Goal: Communication & Community: Answer question/provide support

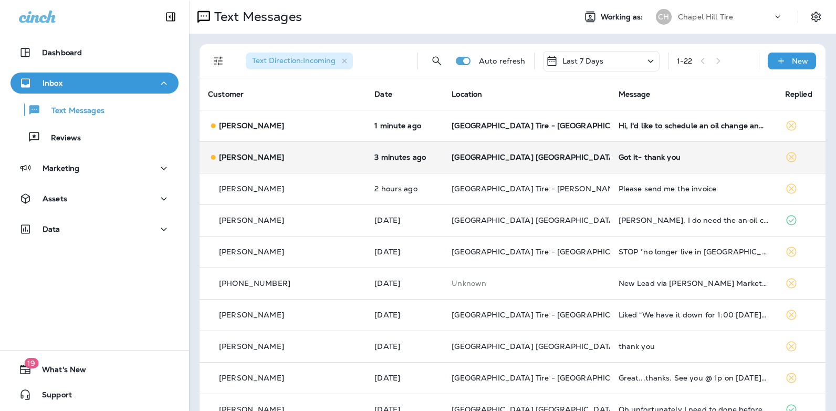
click at [619, 159] on div "Got it- thank you" at bounding box center [694, 157] width 150 height 8
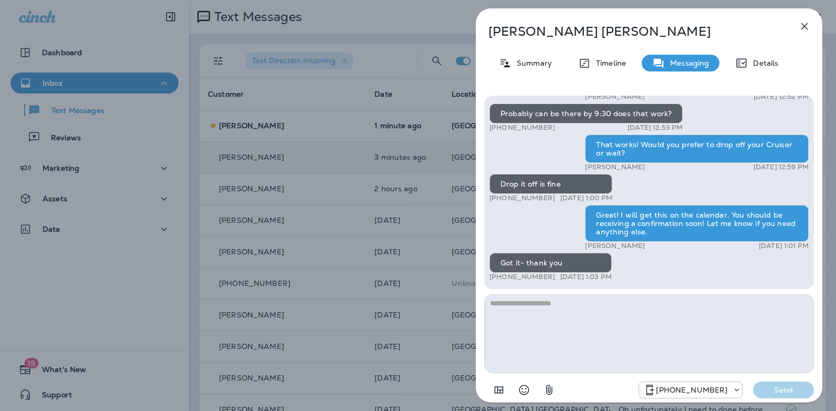
click at [805, 26] on icon "button" at bounding box center [804, 26] width 7 height 7
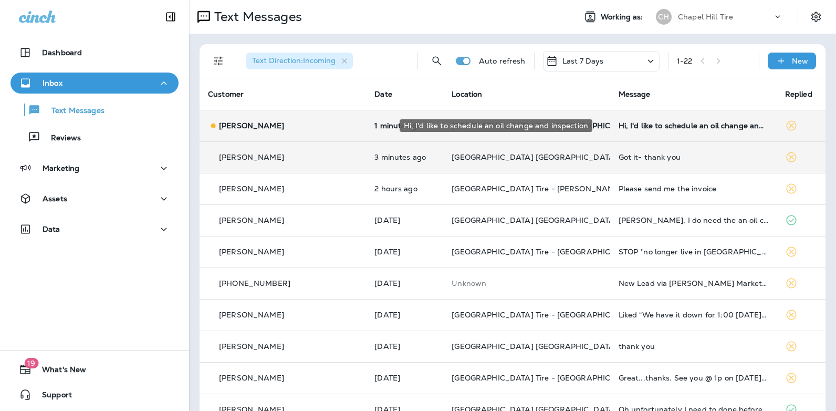
click at [635, 124] on div "Hi, I'd like to schedule an oil change and inspection" at bounding box center [694, 125] width 150 height 8
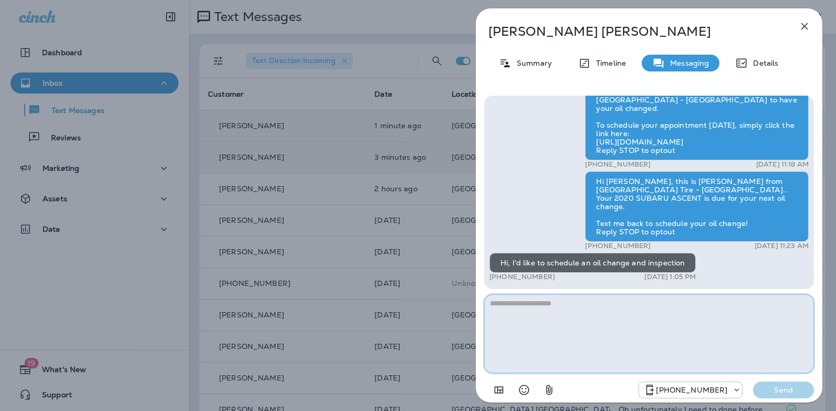
click at [539, 309] on textarea at bounding box center [649, 333] width 330 height 79
click at [554, 302] on textarea "**********" at bounding box center [649, 333] width 330 height 79
click at [574, 303] on textarea "**********" at bounding box center [649, 333] width 330 height 79
click at [604, 301] on textarea "**********" at bounding box center [649, 333] width 330 height 79
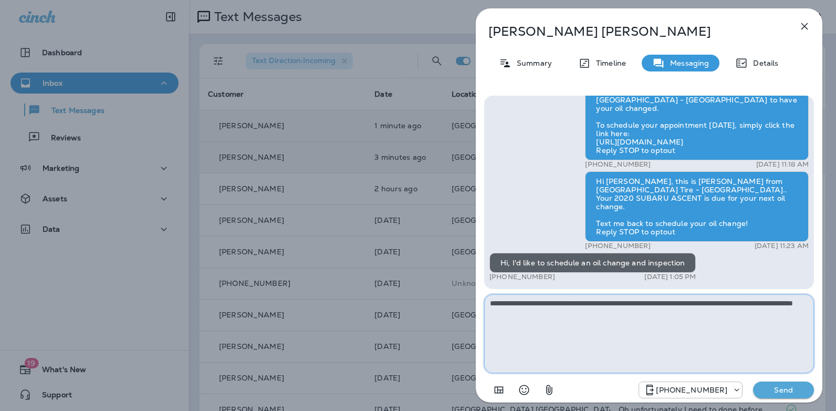
type textarea "**********"
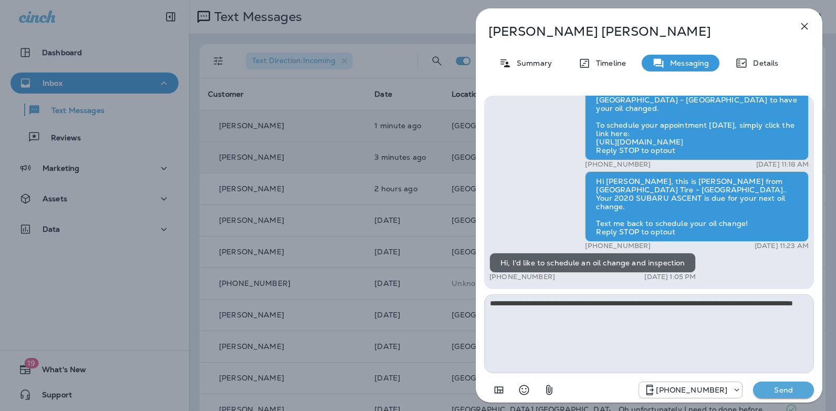
click at [783, 388] on p "Send" at bounding box center [783, 389] width 44 height 9
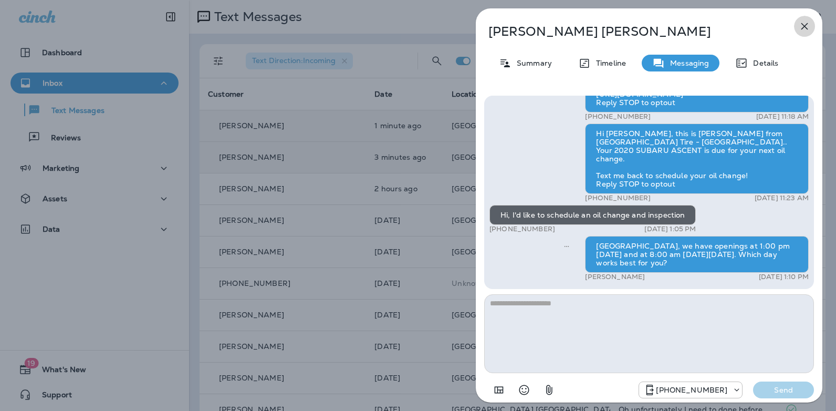
click at [807, 29] on icon "button" at bounding box center [804, 26] width 7 height 7
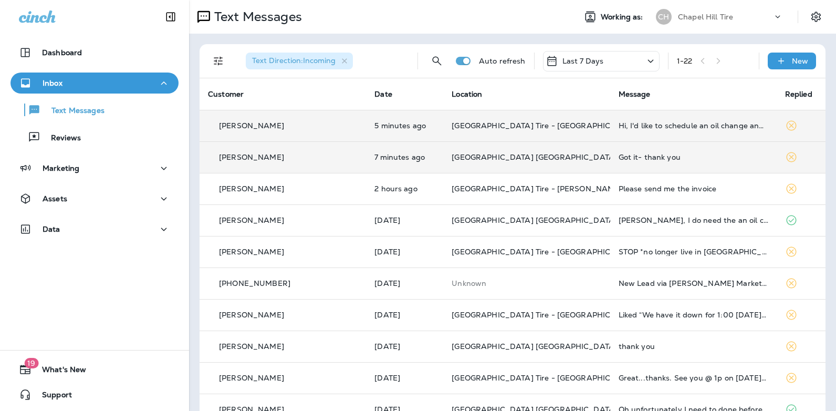
click at [644, 64] on icon at bounding box center [650, 61] width 13 height 13
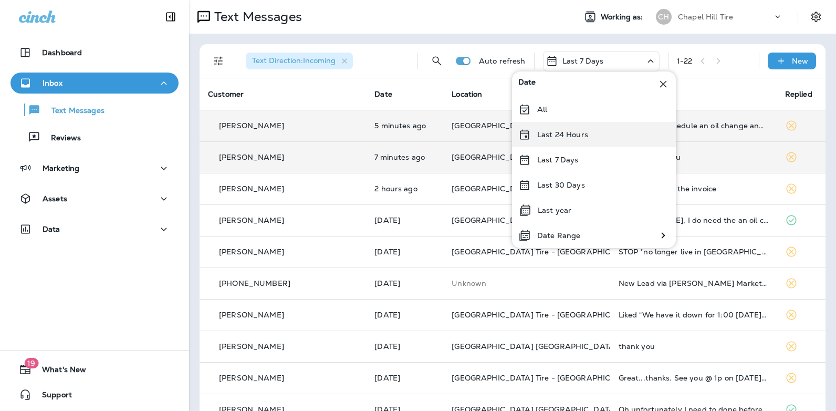
click at [594, 132] on div "Last 24 Hours" at bounding box center [594, 134] width 164 height 25
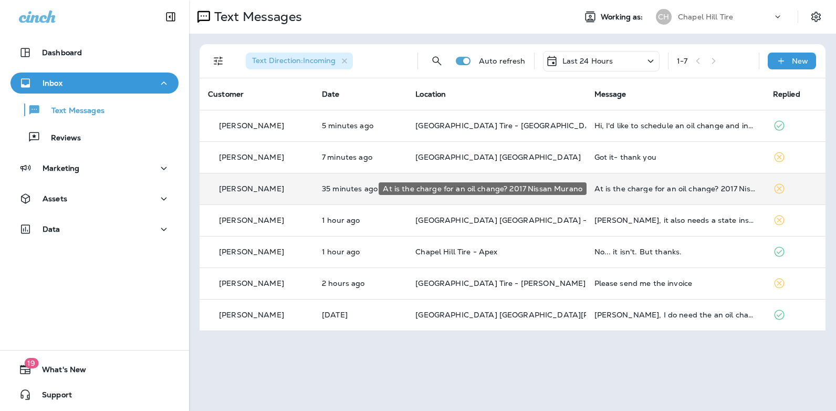
click at [616, 189] on div "At is the charge for an oil change? 2017 Nissan Murano" at bounding box center [675, 188] width 162 height 8
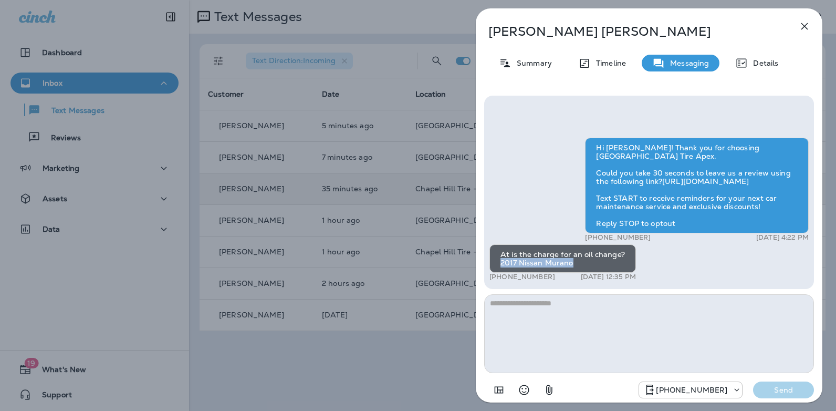
drag, startPoint x: 563, startPoint y: 261, endPoint x: 501, endPoint y: 264, distance: 62.6
click at [501, 264] on div "At is the charge for an oil change? 2017 Nissan Murano" at bounding box center [562, 258] width 146 height 28
copy div "2017 Nissan Murano"
click at [806, 23] on icon "button" at bounding box center [804, 26] width 13 height 13
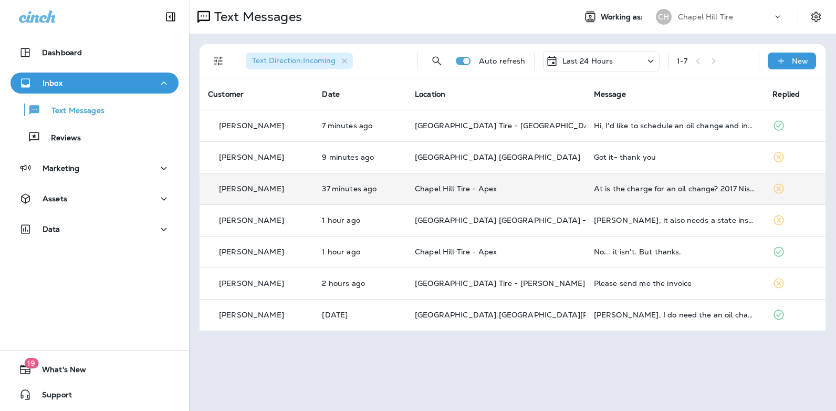
click at [648, 58] on icon at bounding box center [650, 61] width 13 height 13
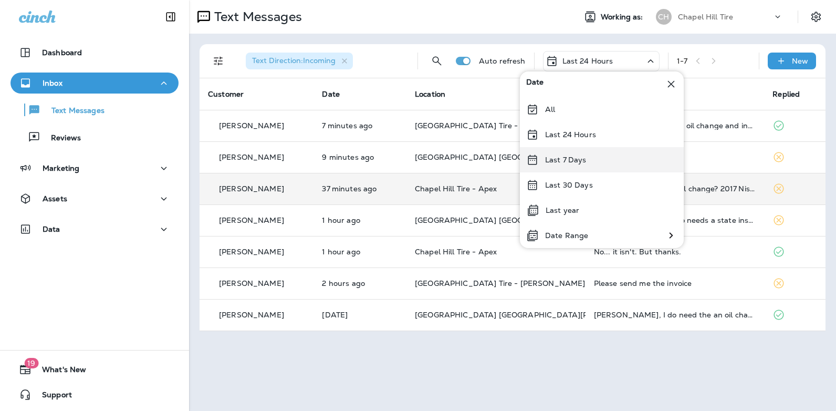
click at [592, 161] on div "Last 7 Days" at bounding box center [602, 159] width 164 height 25
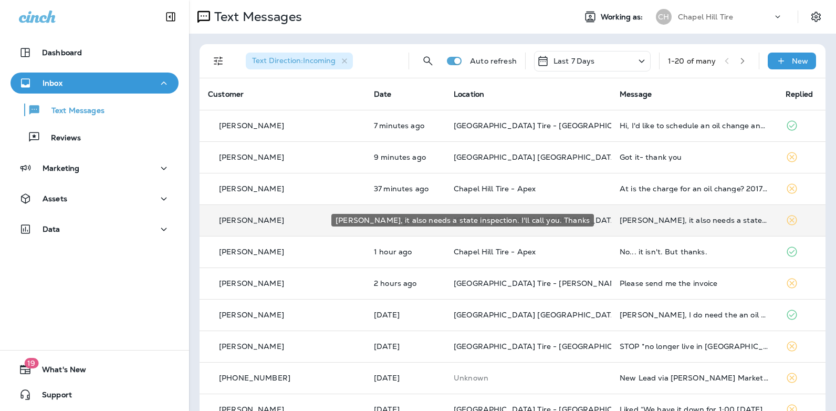
click at [676, 217] on div "[PERSON_NAME], it also needs a state inspection. I'll call you. Thanks" at bounding box center [694, 220] width 149 height 8
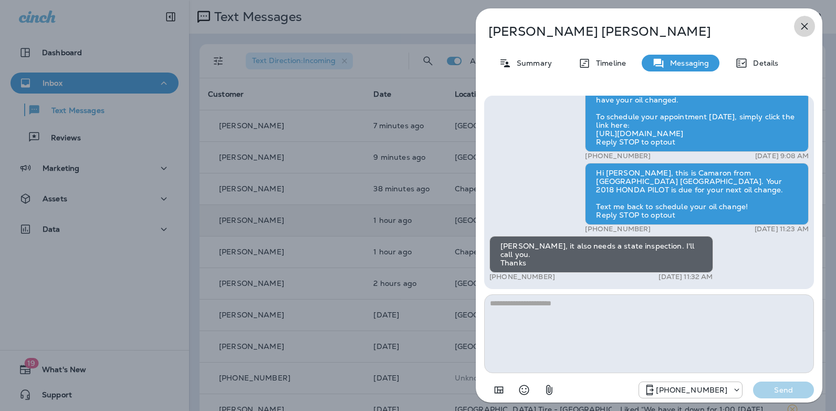
click at [805, 28] on icon "button" at bounding box center [804, 26] width 13 height 13
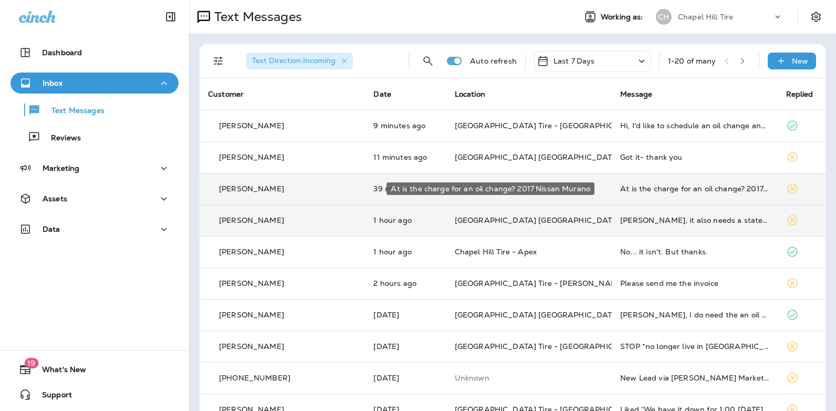
click at [672, 189] on div "At is the charge for an oil change? 2017 Nissan Murano" at bounding box center [694, 188] width 149 height 8
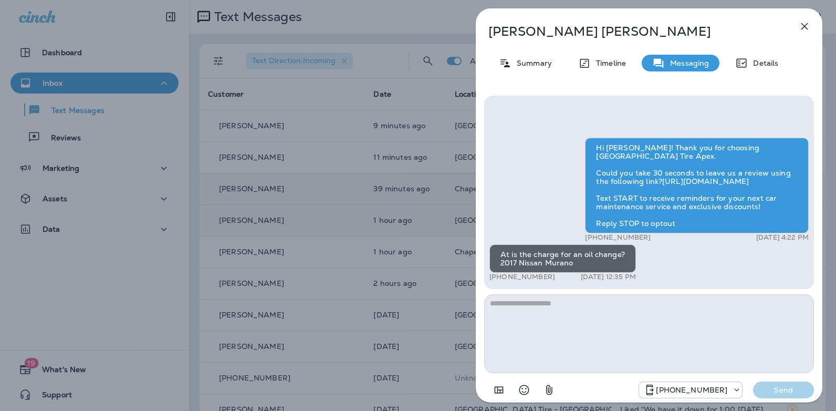
click at [583, 312] on textarea at bounding box center [649, 333] width 330 height 79
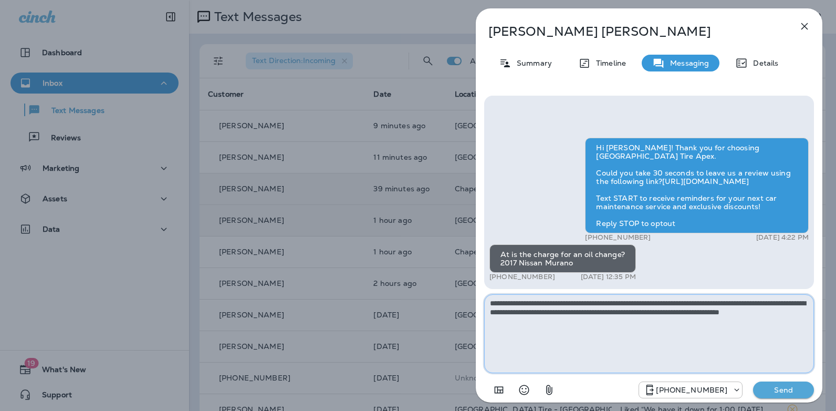
type textarea "**********"
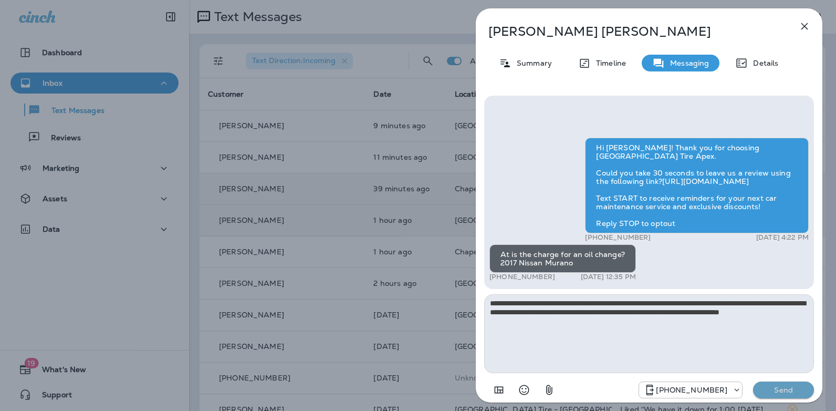
click at [768, 389] on p "Send" at bounding box center [783, 389] width 44 height 9
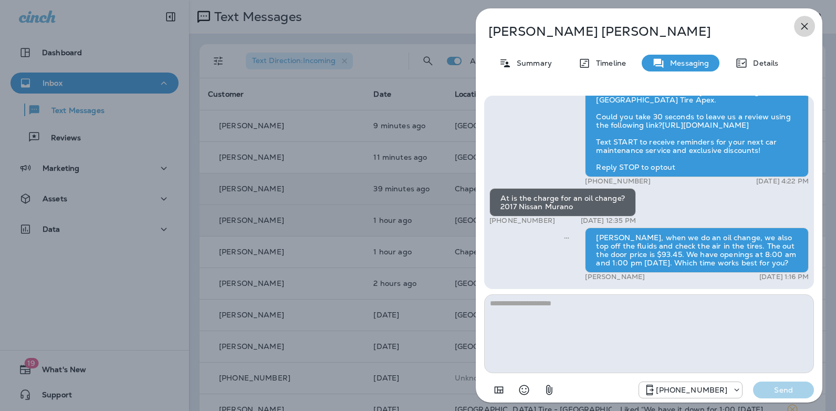
click at [806, 25] on icon "button" at bounding box center [804, 26] width 13 height 13
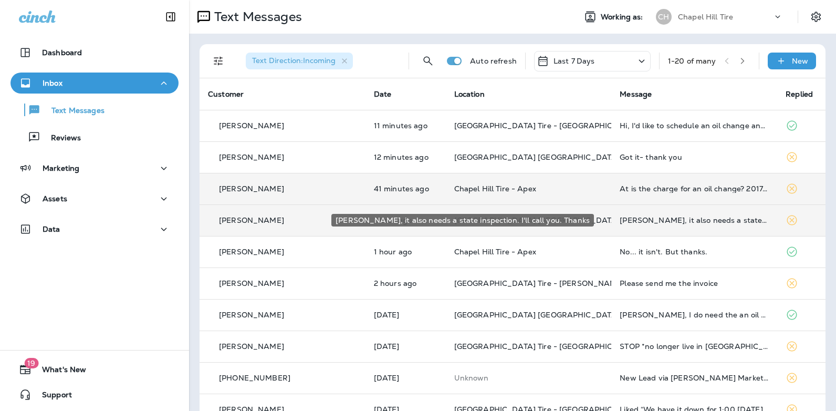
click at [659, 220] on div "[PERSON_NAME], it also needs a state inspection. I'll call you. Thanks" at bounding box center [694, 220] width 149 height 8
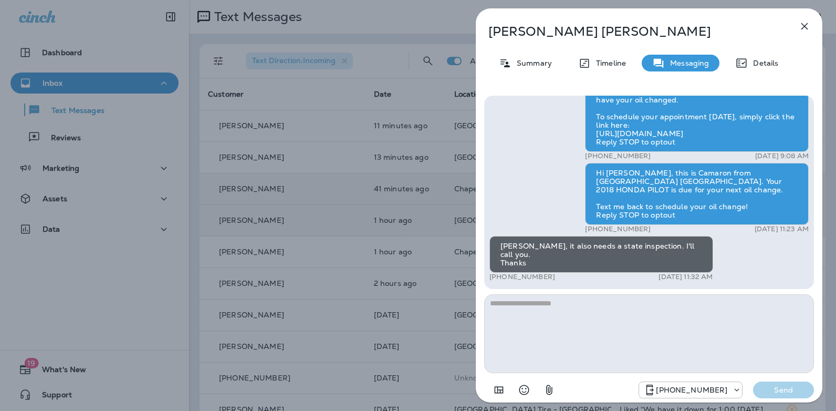
click at [548, 303] on textarea at bounding box center [649, 333] width 330 height 79
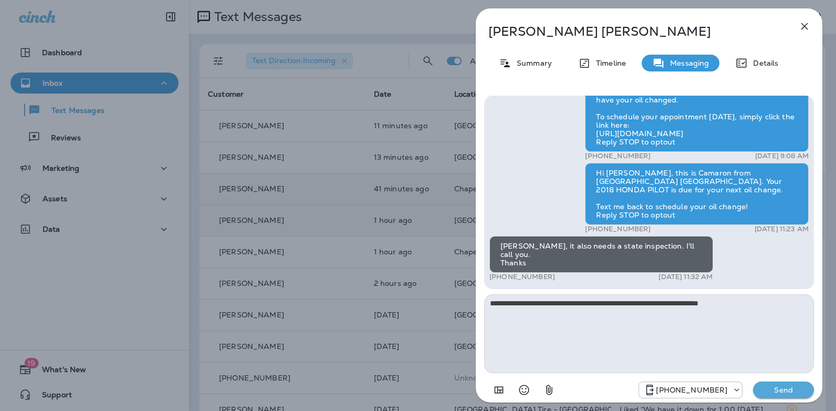
type textarea "**********"
click at [778, 388] on p "Send" at bounding box center [783, 389] width 44 height 9
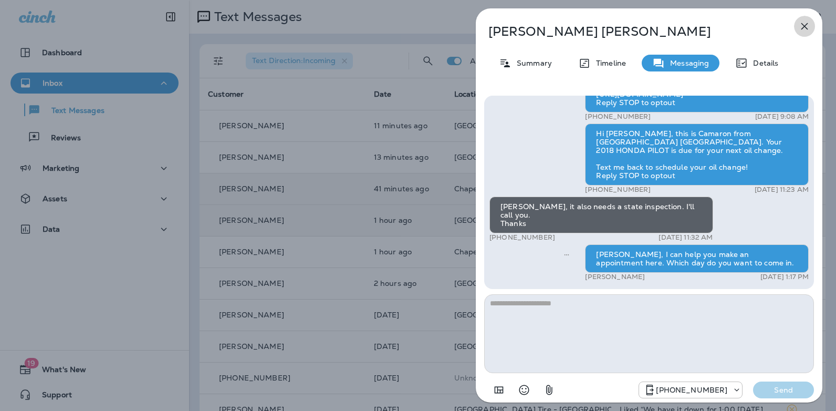
click at [803, 29] on icon "button" at bounding box center [804, 26] width 13 height 13
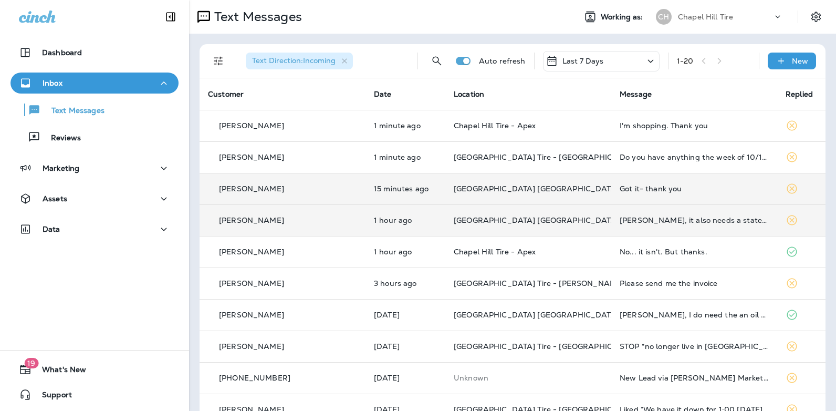
click at [647, 61] on icon at bounding box center [650, 60] width 6 height 3
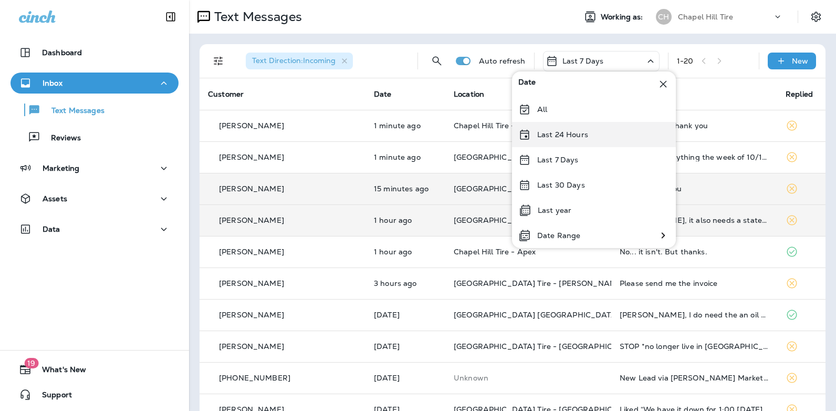
click at [594, 134] on div "Last 24 Hours" at bounding box center [594, 134] width 164 height 25
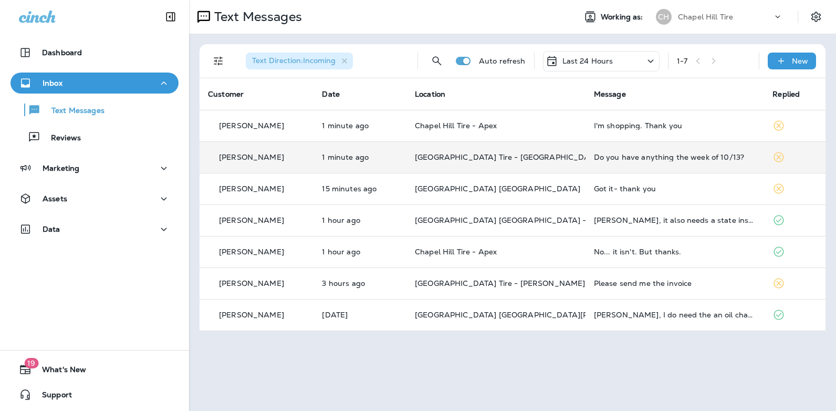
click at [622, 158] on div "Do you have anything the week of 10/13?" at bounding box center [675, 157] width 162 height 8
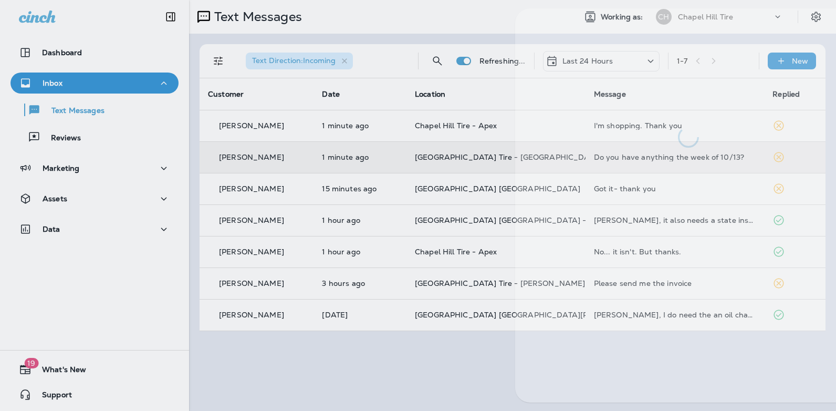
click at [622, 158] on div at bounding box center [688, 205] width 347 height 394
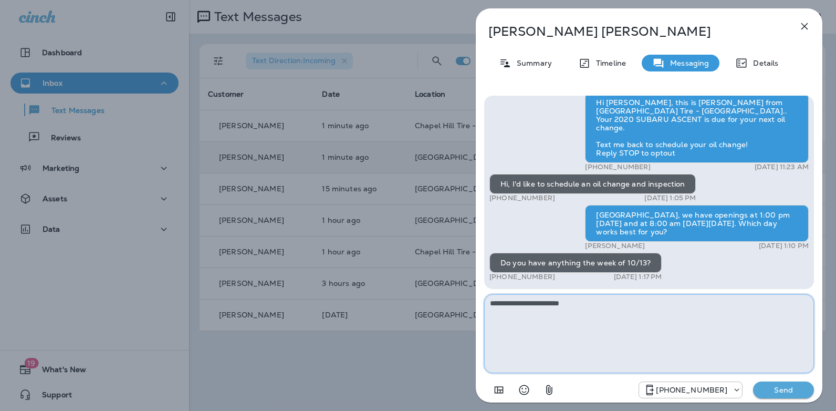
type textarea "**********"
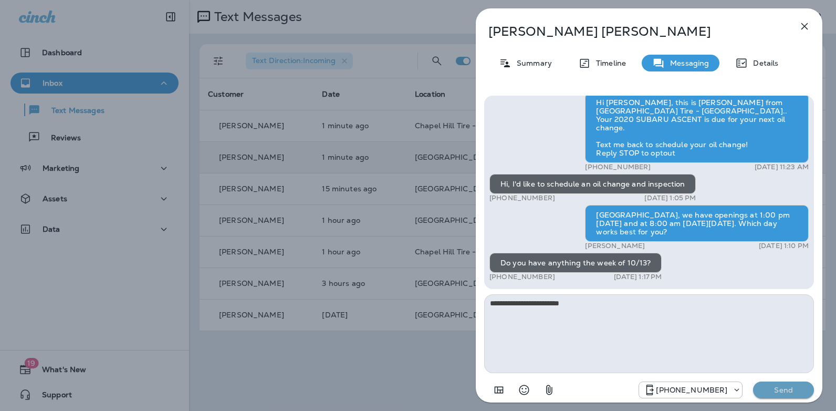
click at [779, 389] on p "Send" at bounding box center [783, 389] width 44 height 9
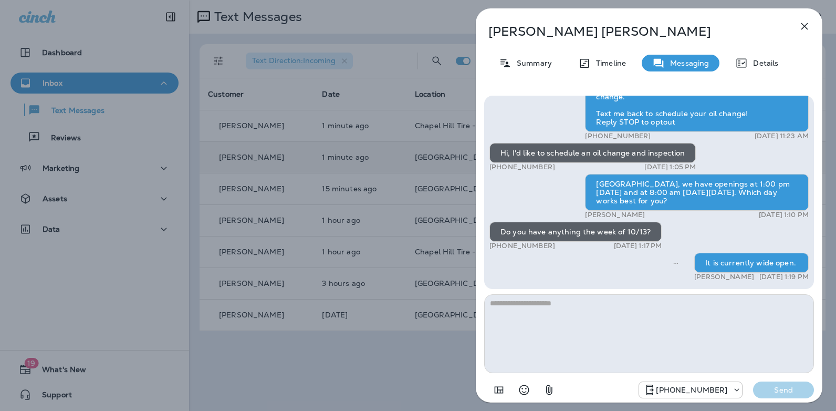
click at [802, 31] on icon "button" at bounding box center [804, 26] width 13 height 13
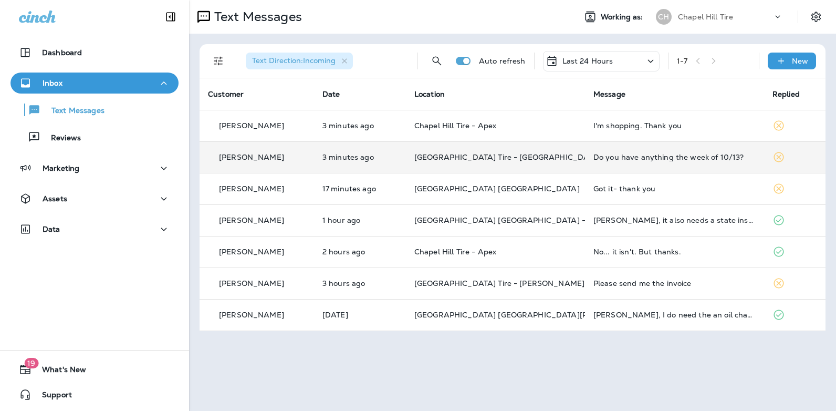
click at [652, 59] on icon at bounding box center [650, 61] width 13 height 13
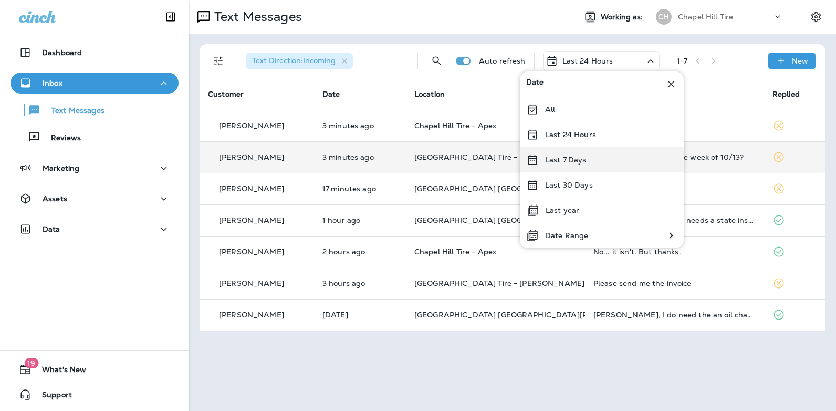
click at [592, 161] on div "Last 7 Days" at bounding box center [602, 159] width 164 height 25
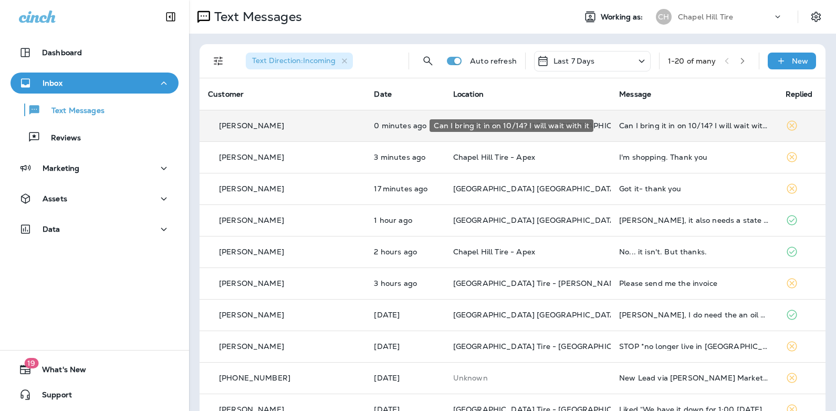
click at [658, 126] on div "Can I bring it in on 10/14? I will wait with it" at bounding box center [693, 125] width 149 height 8
click at [658, 126] on div at bounding box center [698, 77] width 347 height 139
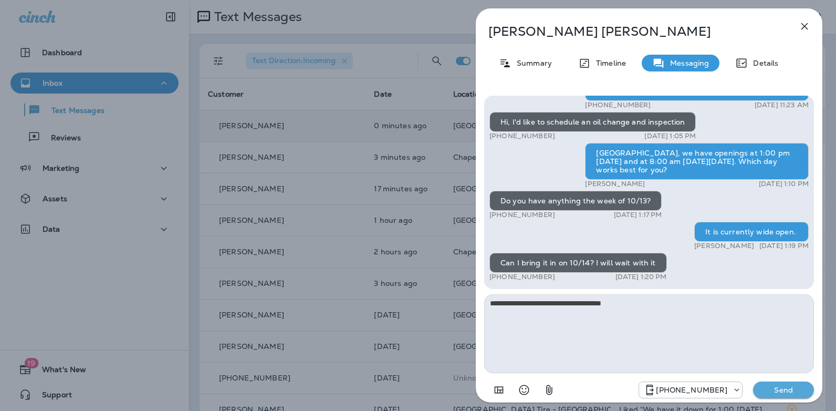
type textarea "**********"
click at [767, 389] on p "Send" at bounding box center [783, 389] width 44 height 9
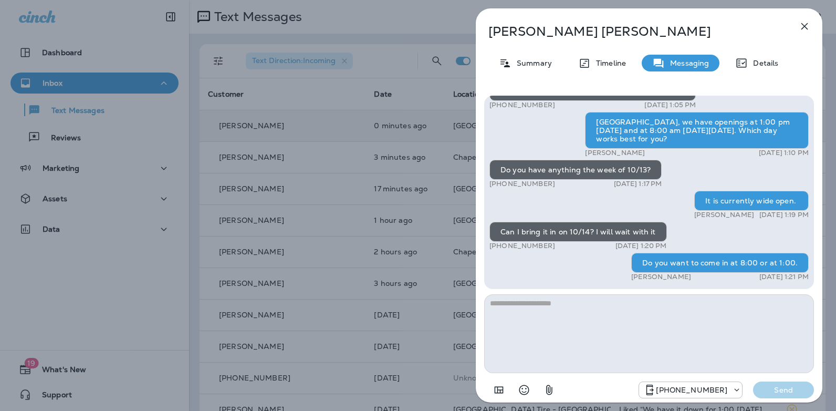
click at [802, 21] on icon "button" at bounding box center [804, 26] width 13 height 13
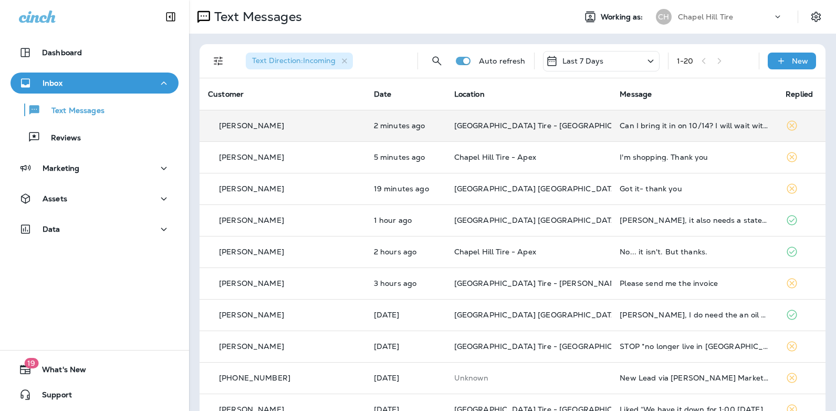
click at [647, 60] on icon at bounding box center [650, 60] width 6 height 3
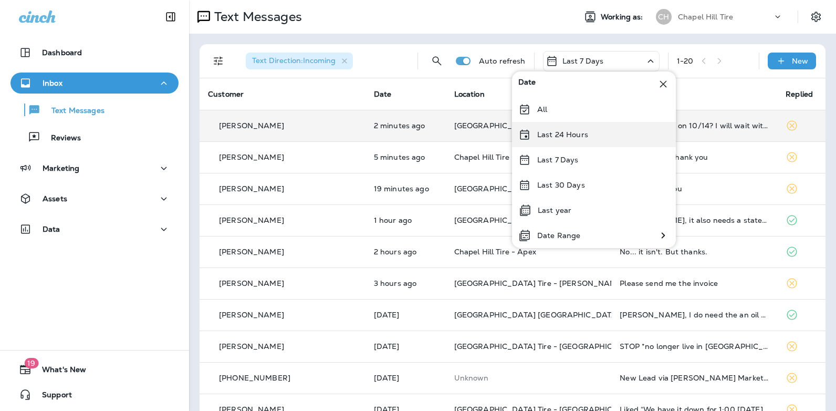
click at [589, 135] on div "Last 24 Hours" at bounding box center [594, 134] width 164 height 25
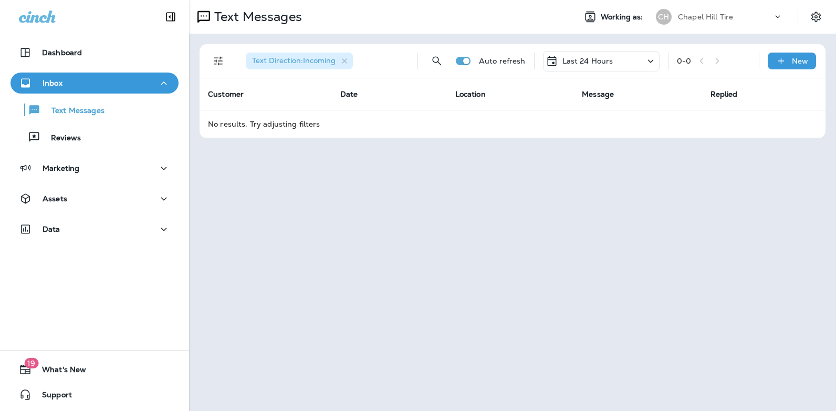
click at [649, 58] on icon at bounding box center [650, 61] width 13 height 13
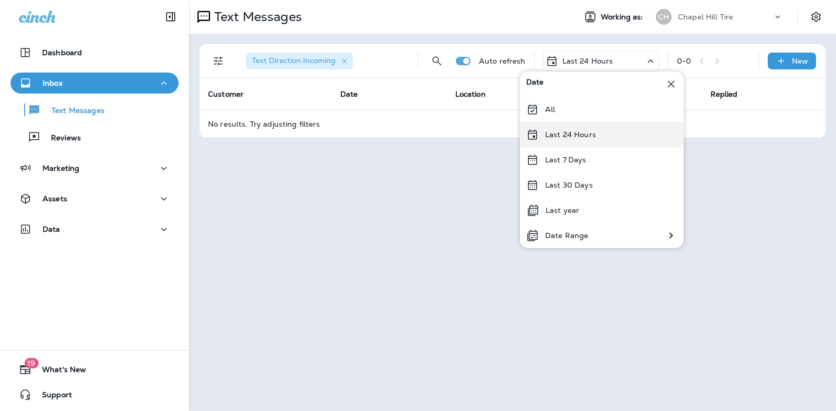
click at [593, 135] on p "Last 24 Hours" at bounding box center [570, 134] width 51 height 8
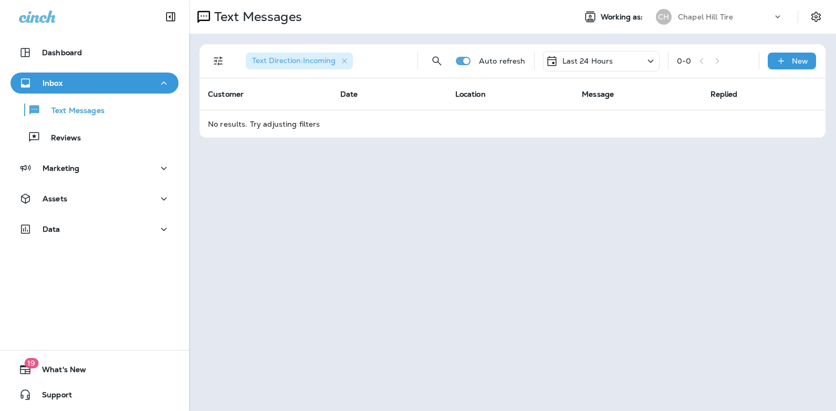
click at [651, 58] on icon at bounding box center [650, 61] width 13 height 13
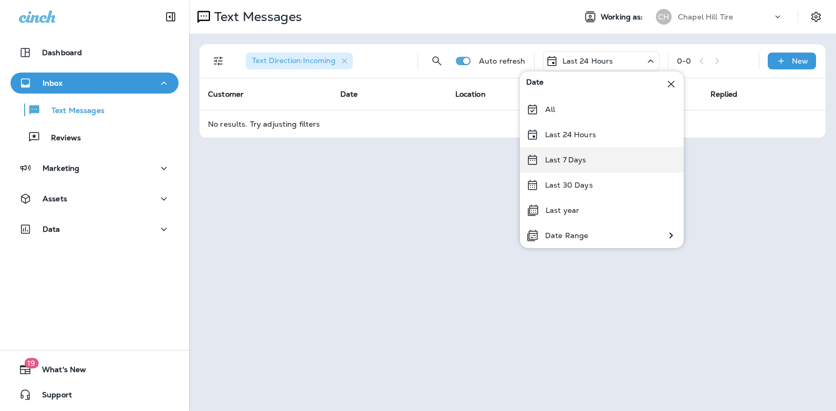
click at [594, 159] on div "Last 7 Days" at bounding box center [602, 159] width 164 height 25
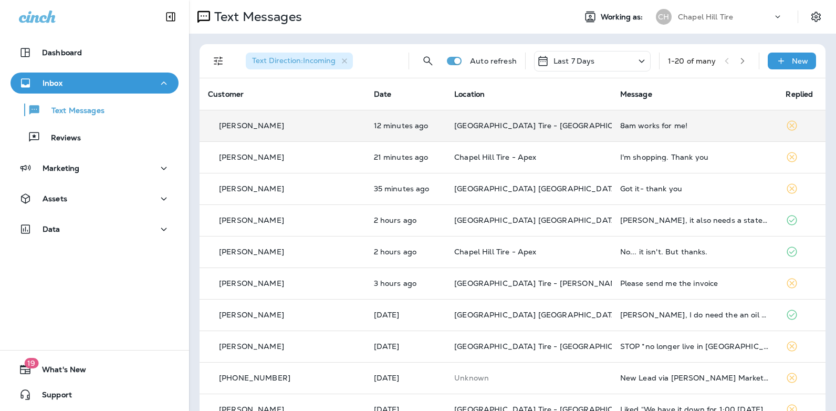
click at [626, 125] on div "8am works for me!" at bounding box center [694, 125] width 149 height 8
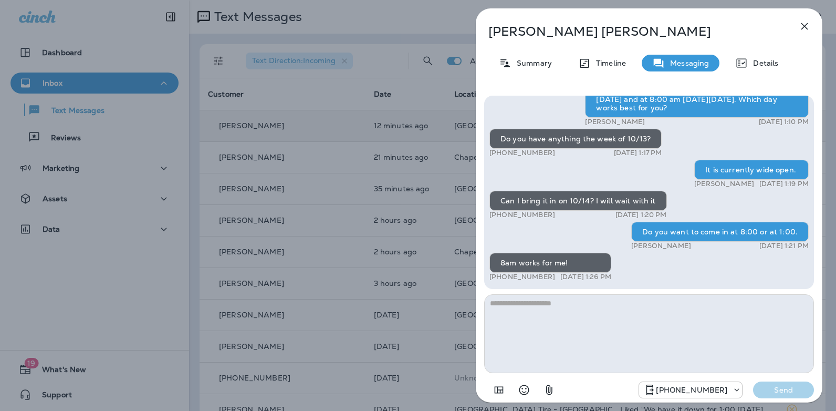
drag, startPoint x: 814, startPoint y: 268, endPoint x: 812, endPoint y: 259, distance: 9.7
click at [812, 257] on div "Hi [PERSON_NAME]! Thank you for choosing [GEOGRAPHIC_DATA] [GEOGRAPHIC_DATA].. …" at bounding box center [649, 247] width 347 height 321
drag, startPoint x: 548, startPoint y: 276, endPoint x: 498, endPoint y: 276, distance: 49.9
click at [498, 276] on p "[PHONE_NUMBER]" at bounding box center [522, 277] width 66 height 8
copy p "[PHONE_NUMBER]"
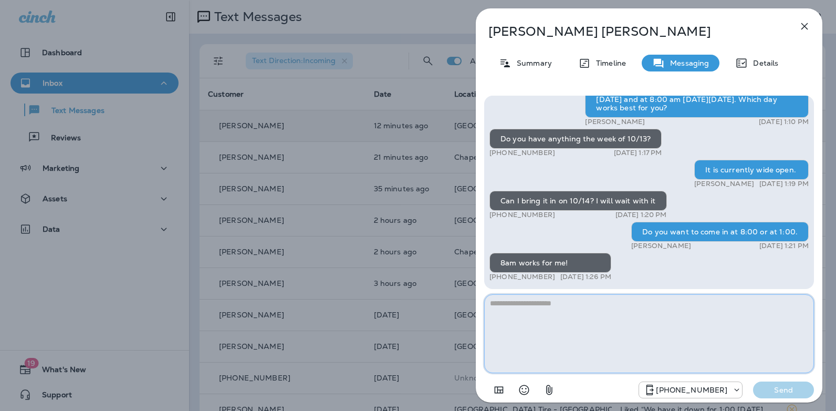
click at [526, 309] on textarea at bounding box center [649, 333] width 330 height 79
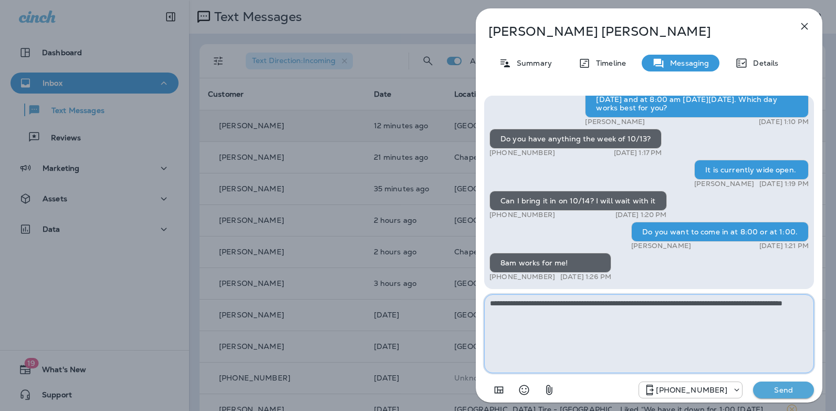
type textarea "**********"
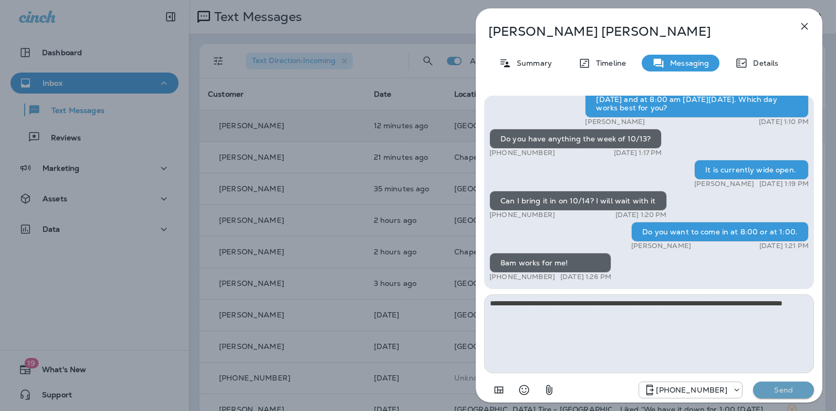
click at [771, 390] on p "Send" at bounding box center [783, 389] width 44 height 9
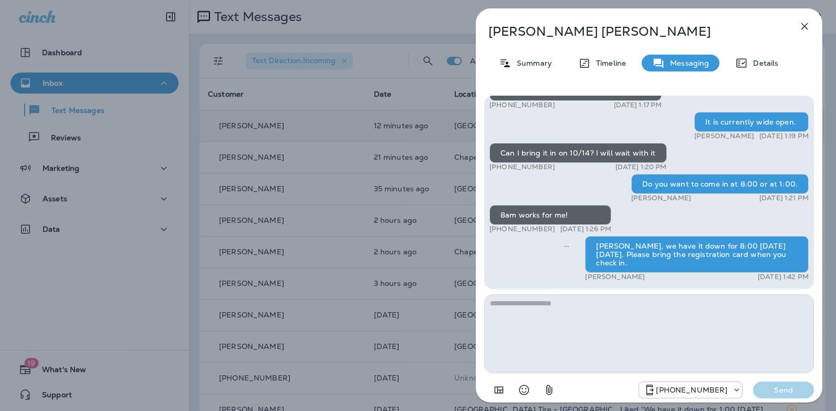
click at [805, 27] on icon "button" at bounding box center [804, 26] width 7 height 7
